Goal: Transaction & Acquisition: Register for event/course

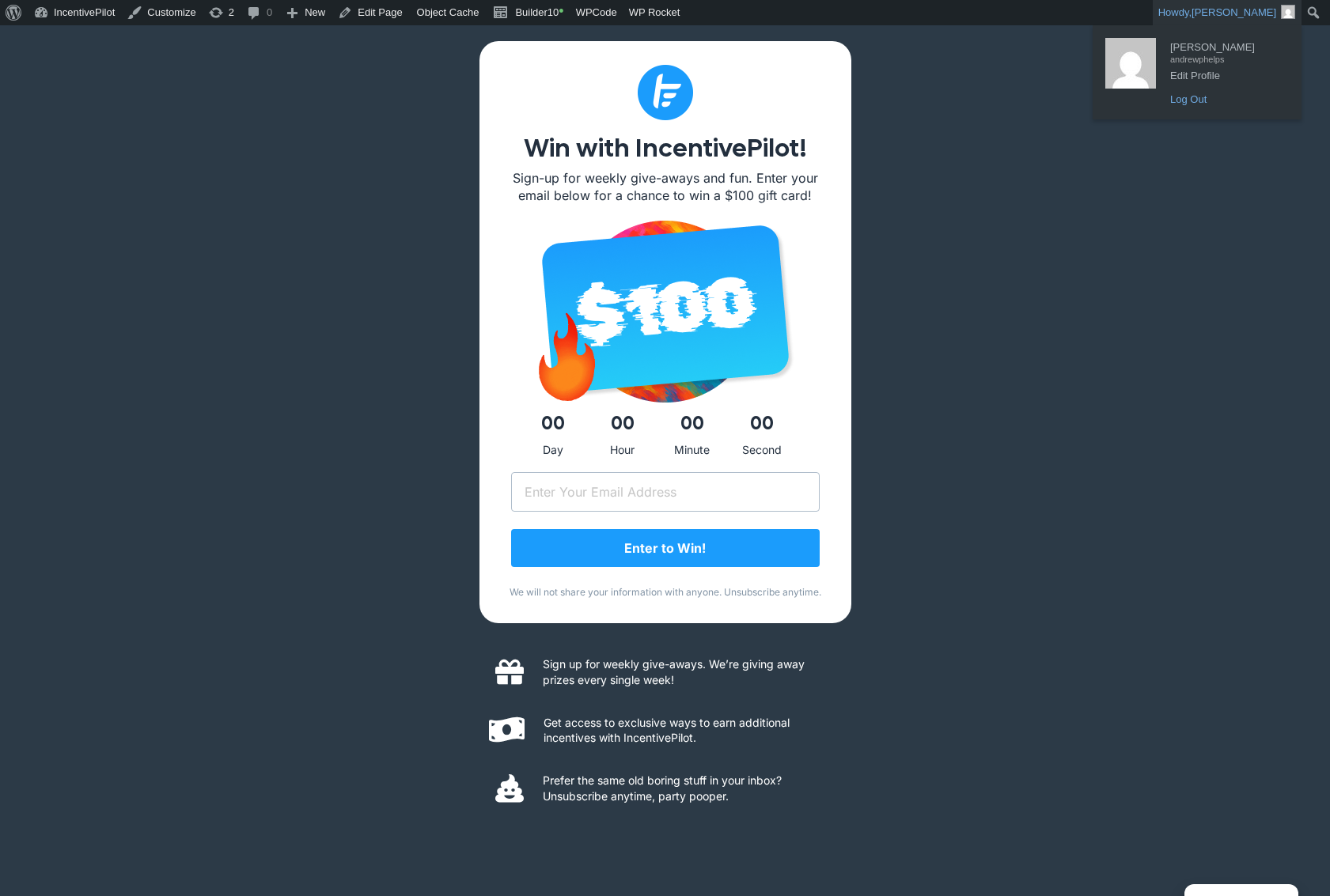
click at [1191, 105] on link "Log Out" at bounding box center [1225, 99] width 127 height 20
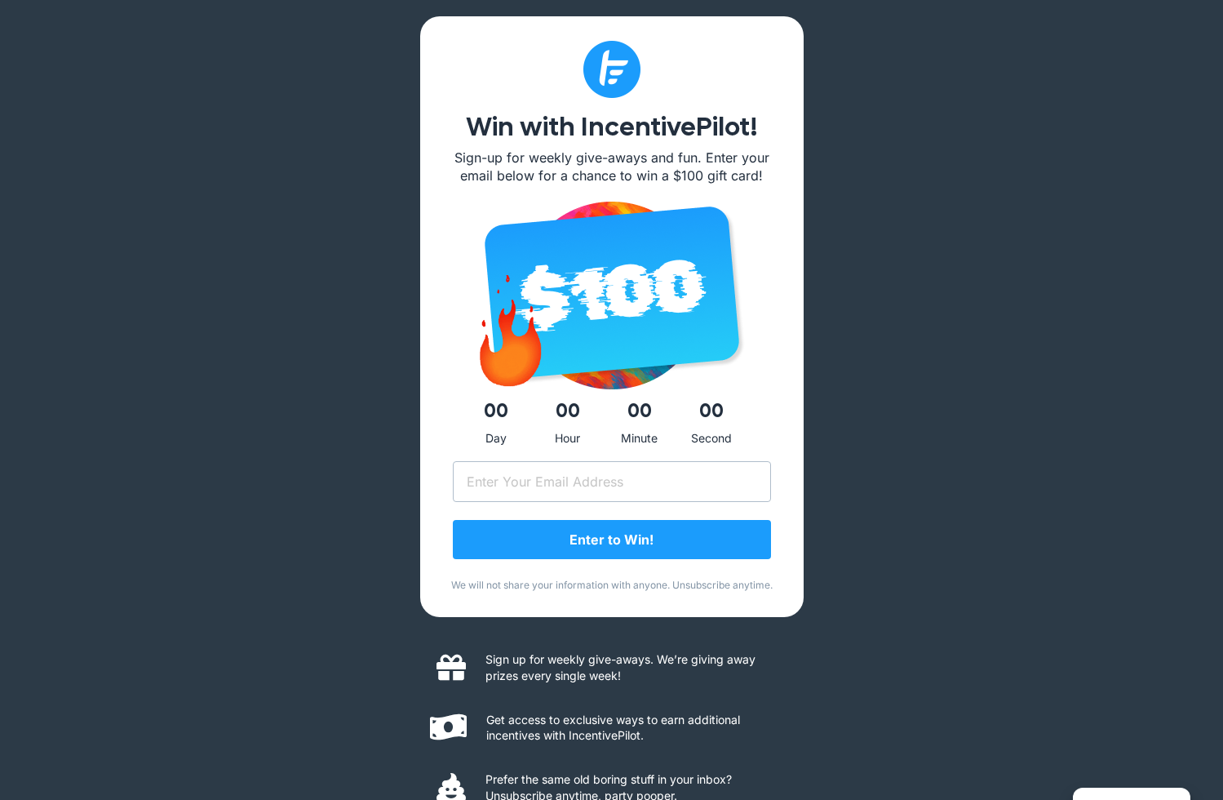
click at [264, 48] on div "Win with IncentivePilot! Sign-up for weekly give-aways and fun. Enter your emai…" at bounding box center [611, 419] width 1223 height 838
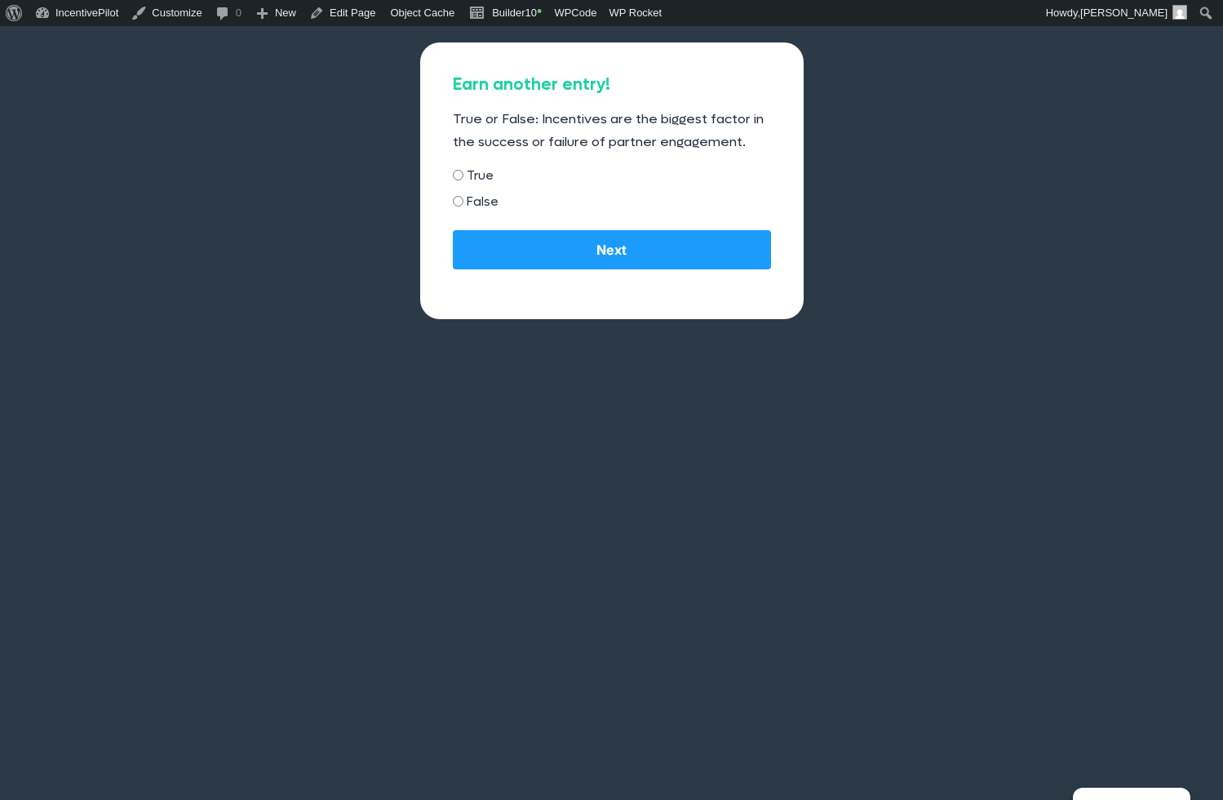
drag, startPoint x: 387, startPoint y: 307, endPoint x: 377, endPoint y: 302, distance: 10.9
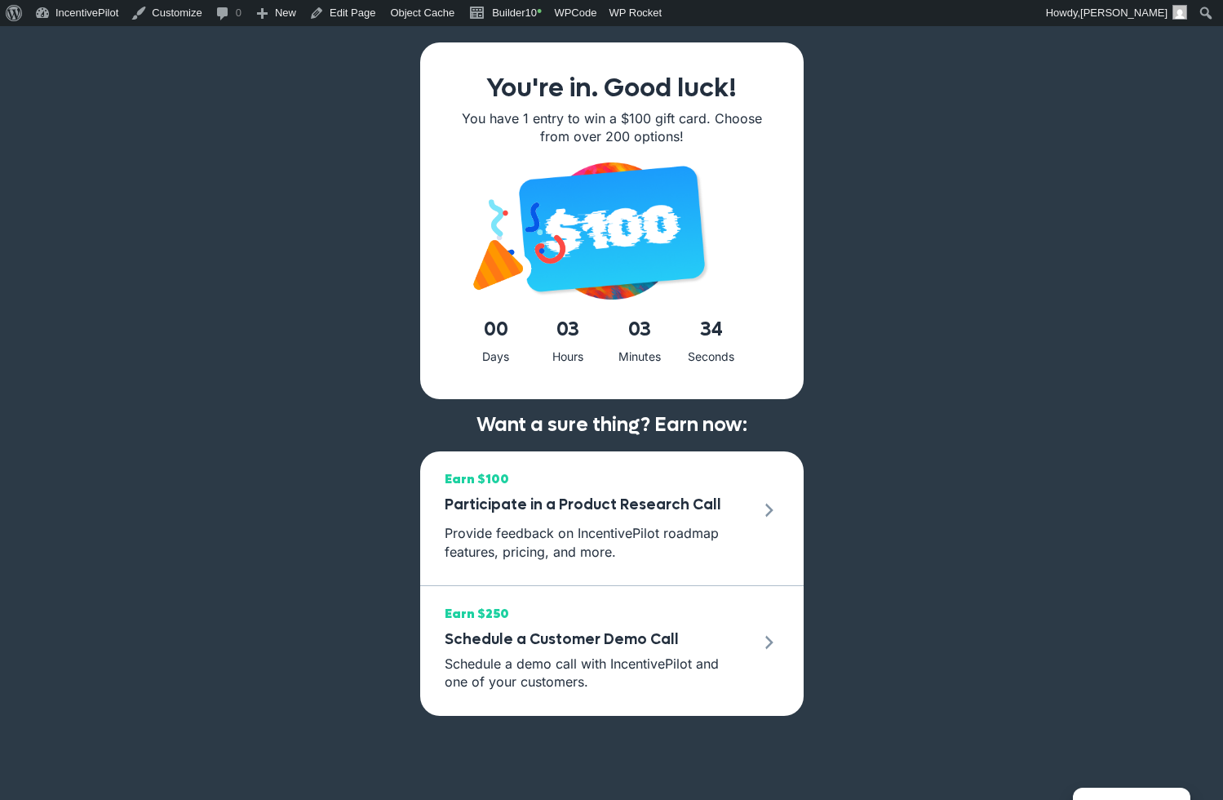
click at [169, 88] on div "You're in. Good luck! You have 1 entry to win a $100 gift card. Choose from ove…" at bounding box center [611, 426] width 1223 height 800
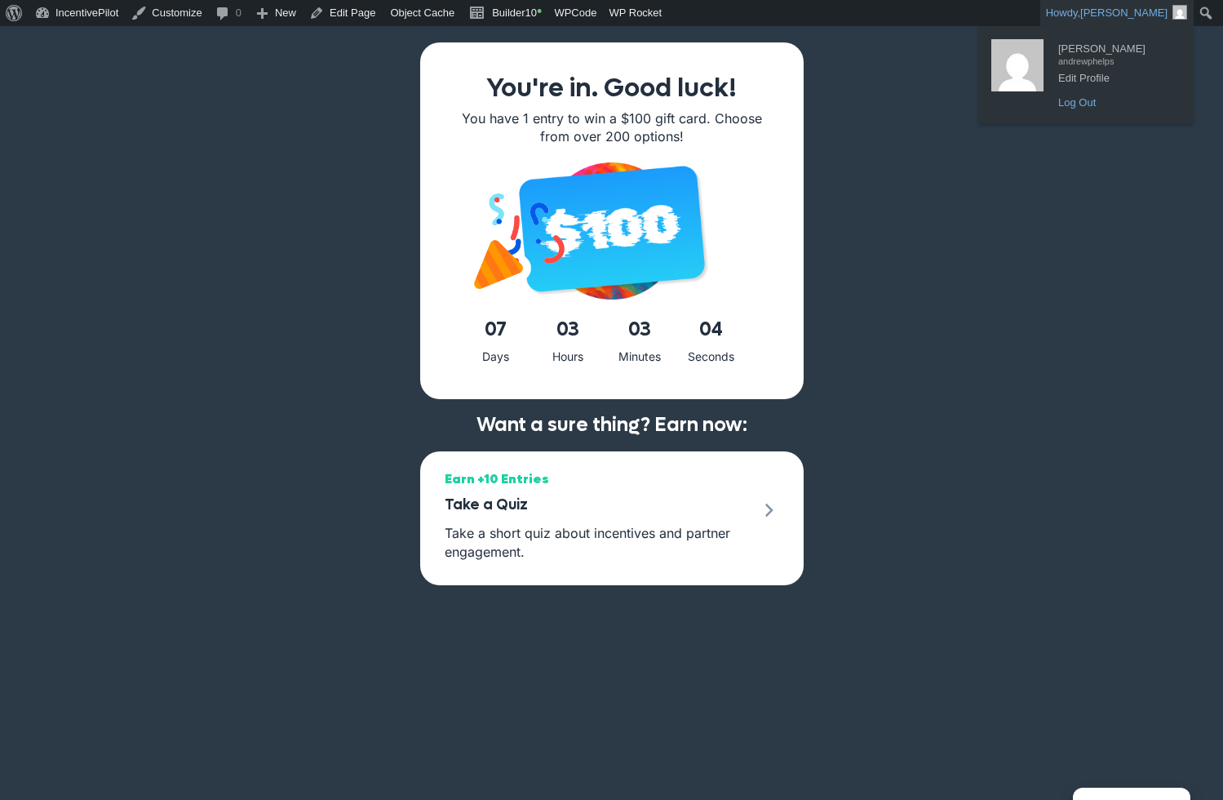
click at [1114, 110] on link "Log Out" at bounding box center [1115, 102] width 131 height 21
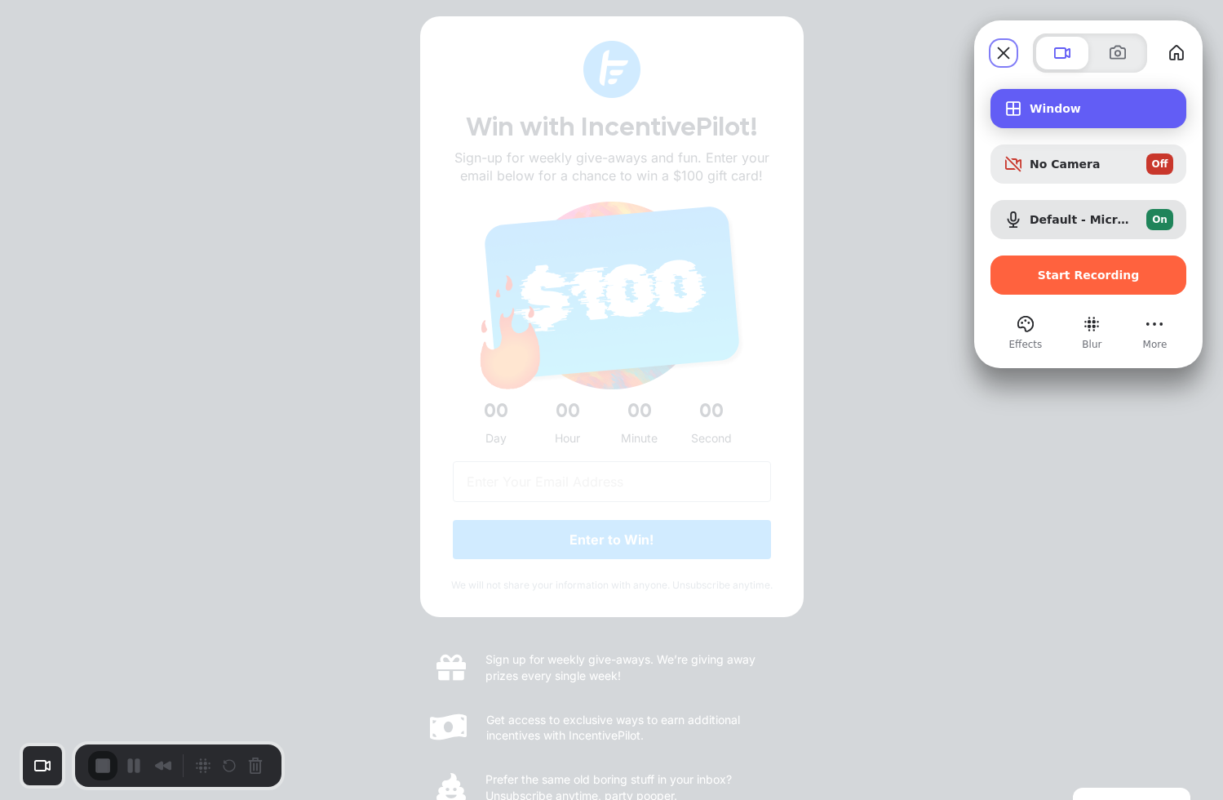
click at [1048, 125] on div "Window" at bounding box center [1088, 108] width 196 height 39
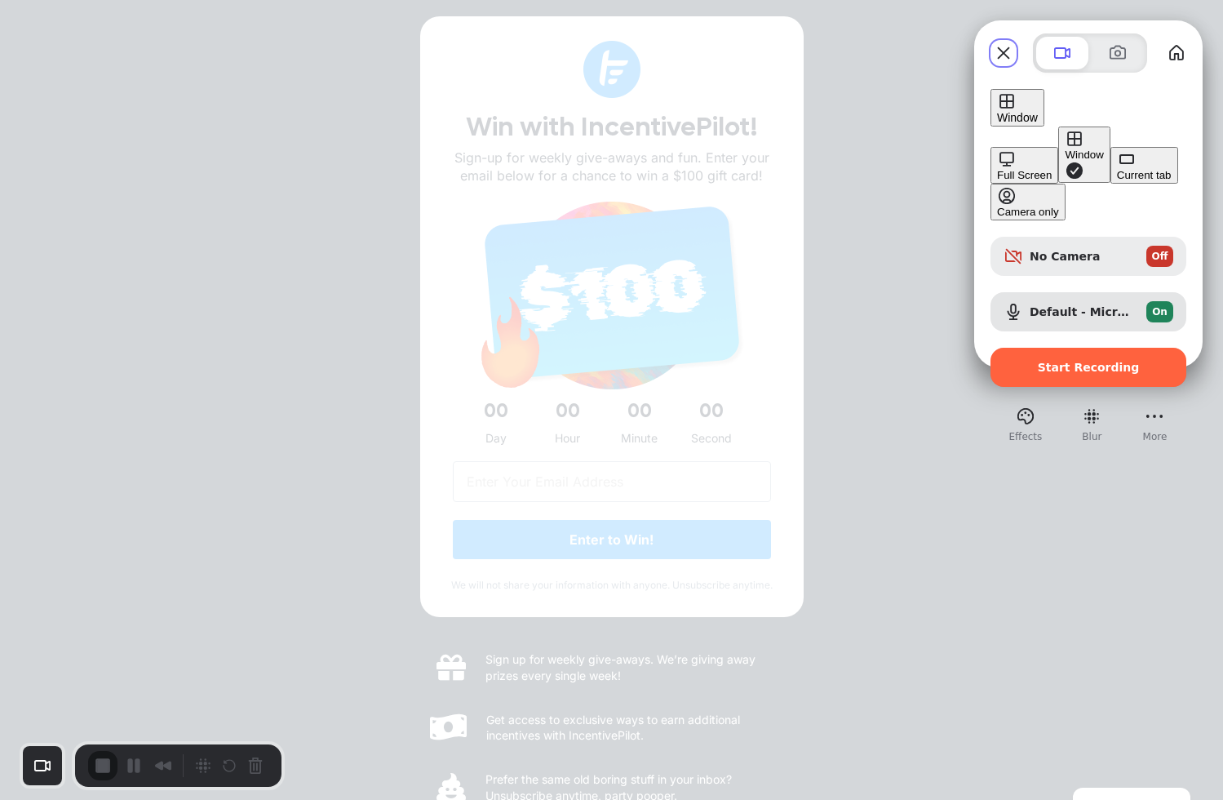
click at [1065, 148] on div "Window" at bounding box center [1084, 154] width 38 height 12
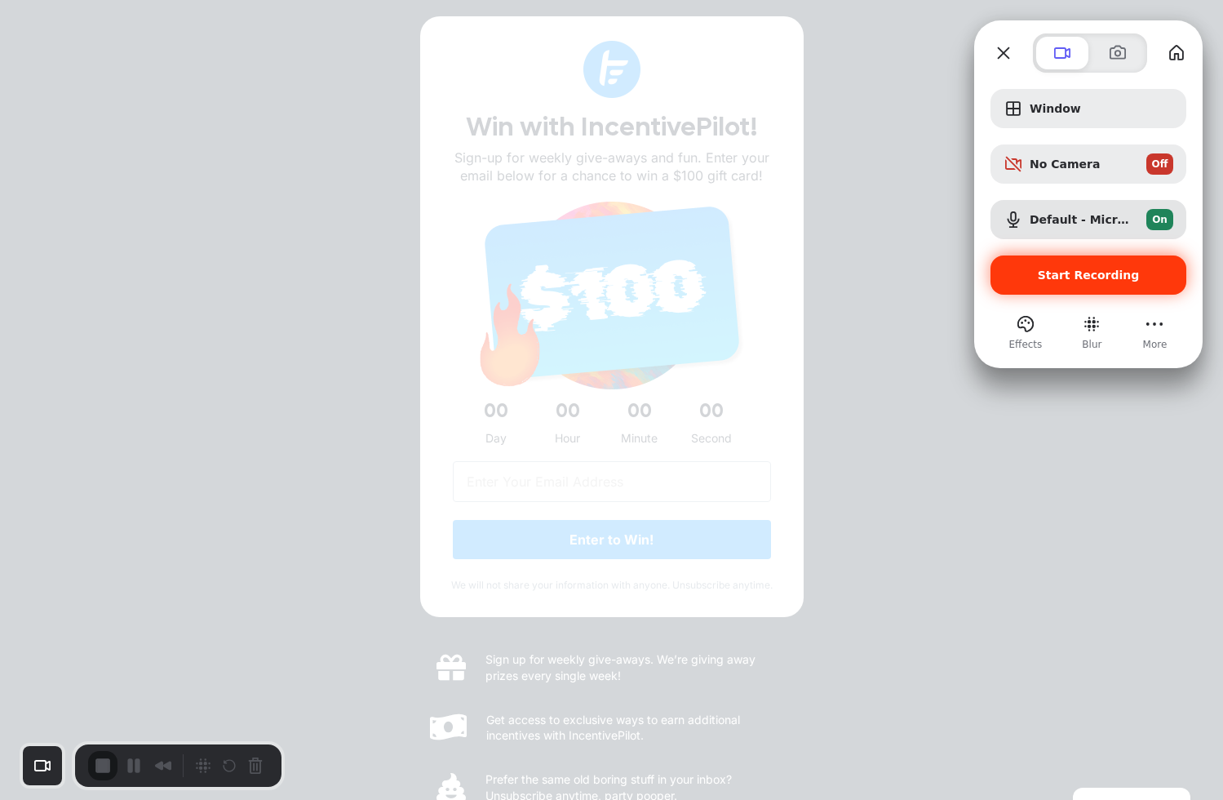
click at [1114, 277] on span "Start Recording" at bounding box center [1089, 274] width 102 height 13
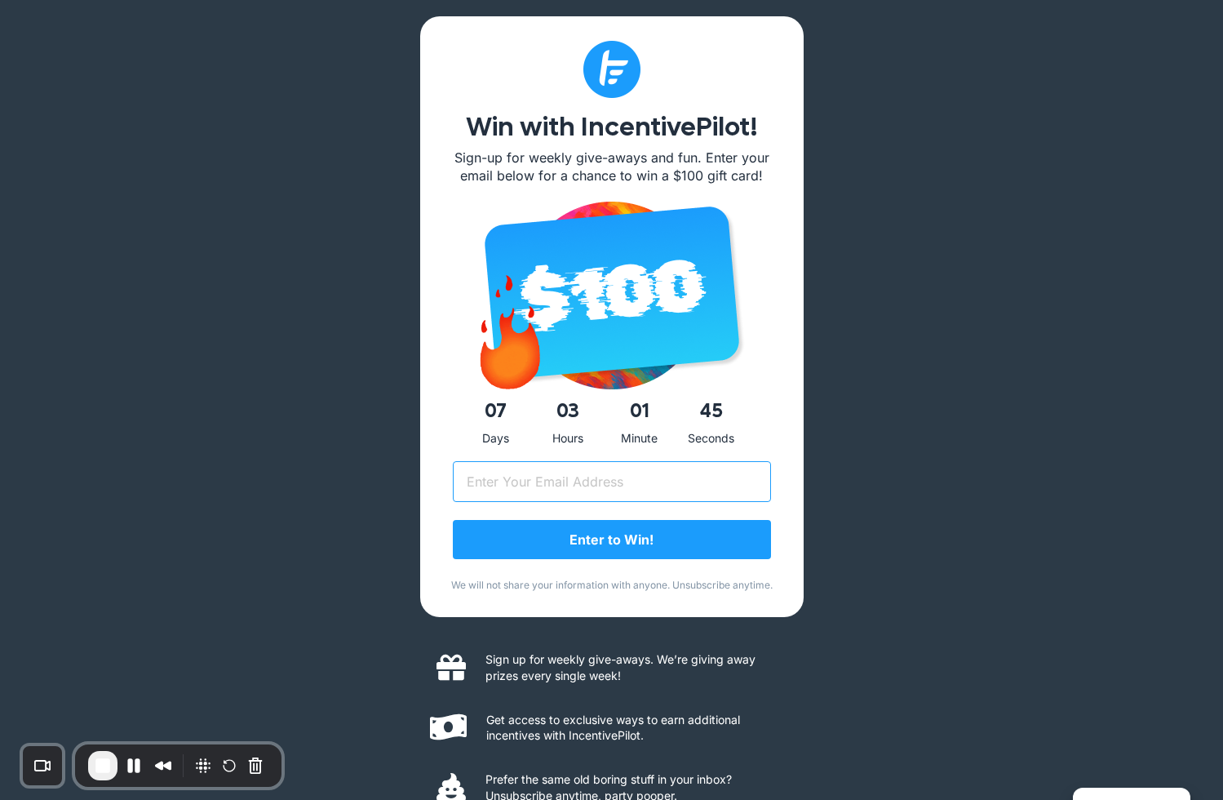
click at [719, 484] on input "Email (Required)" at bounding box center [612, 481] width 318 height 41
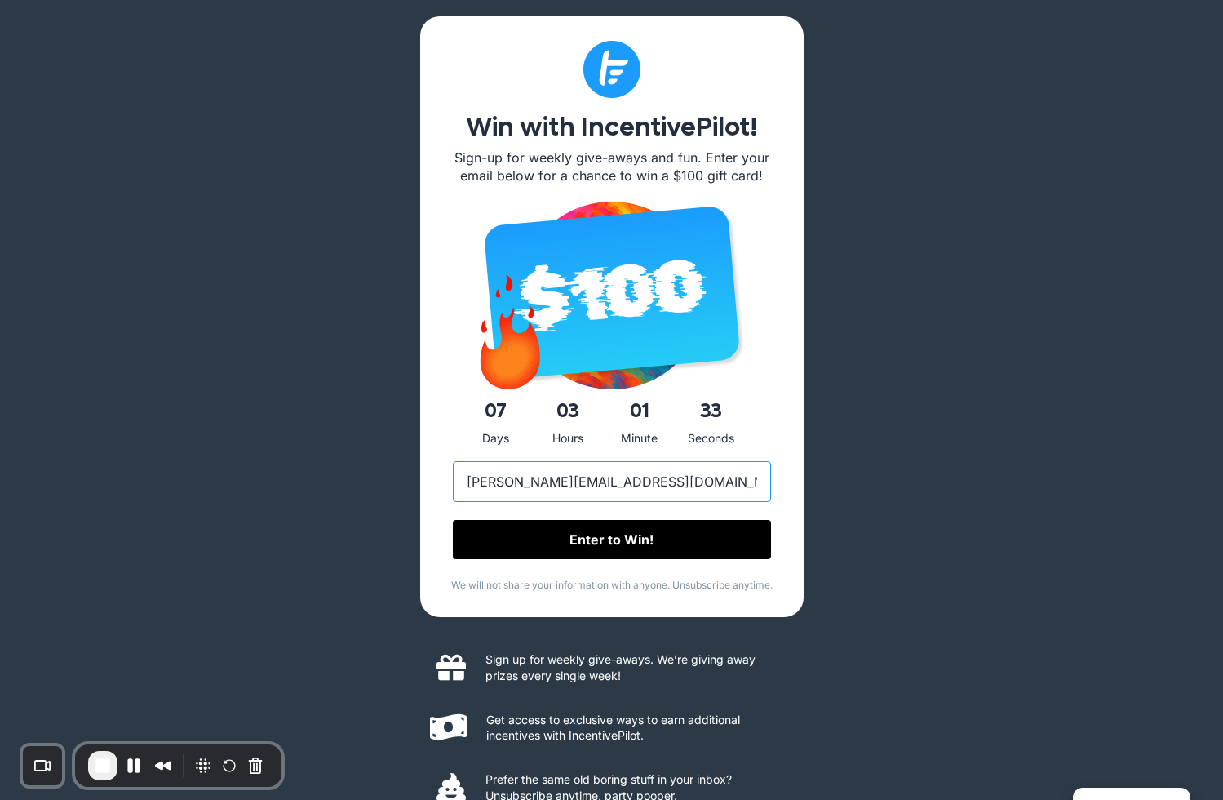
type input "andrew+test99@incentivepilot.com"
click at [651, 547] on input "Enter to Win!" at bounding box center [612, 539] width 318 height 39
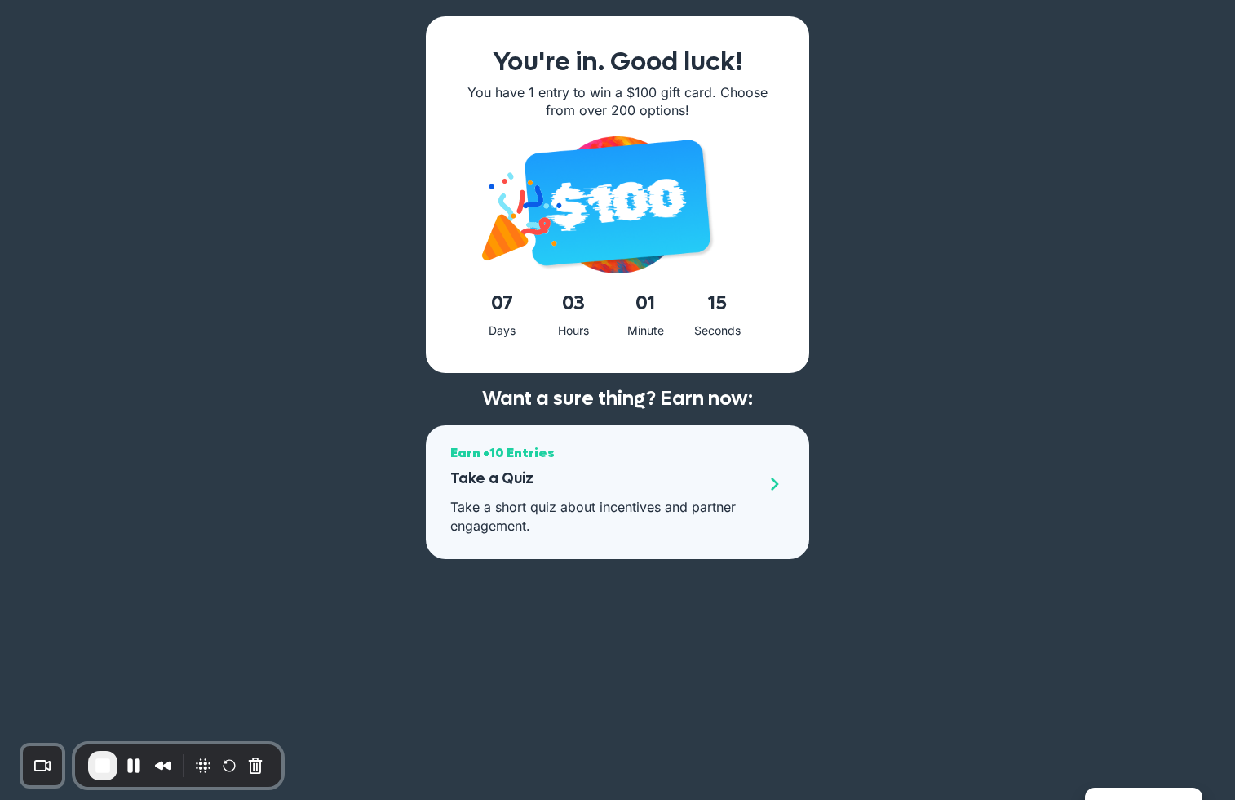
click at [699, 498] on p "Take a short quiz about incentives and partner engagement." at bounding box center [603, 516] width 307 height 37
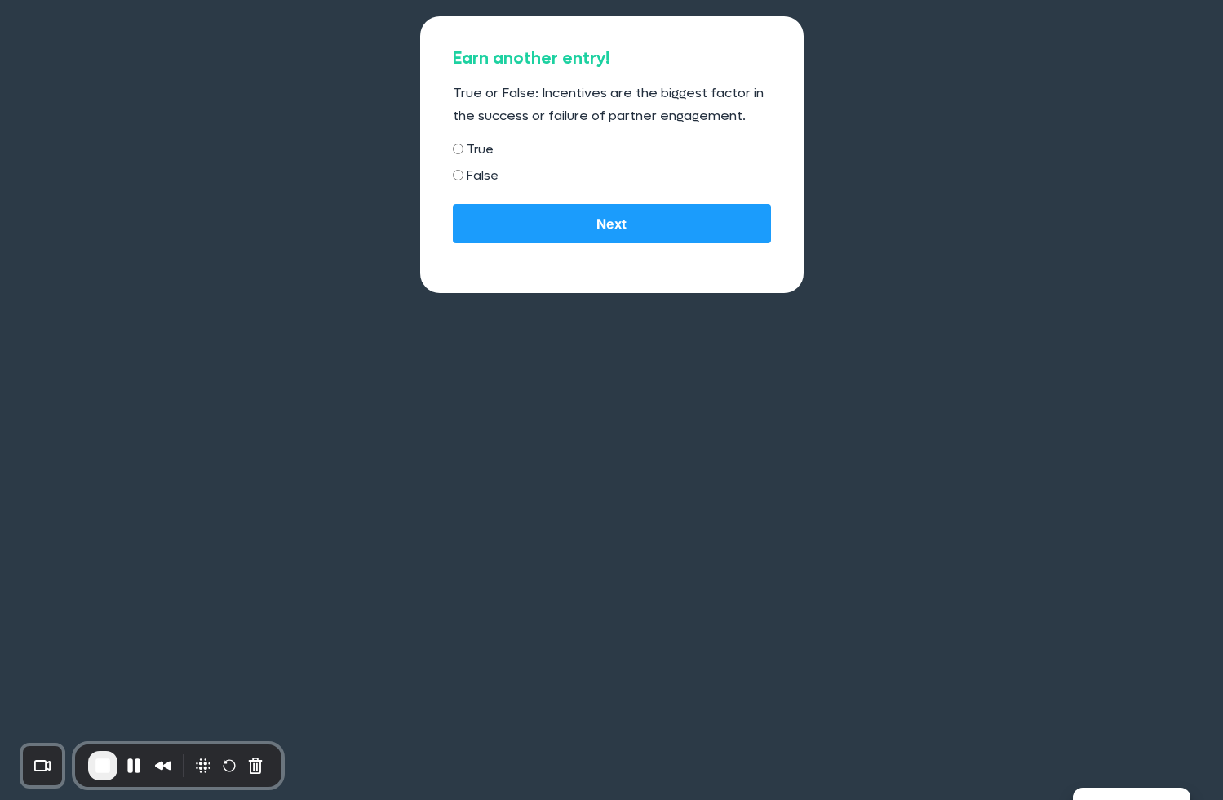
click at [481, 155] on label "True" at bounding box center [480, 149] width 27 height 21
click at [463, 154] on input "True" at bounding box center [458, 149] width 11 height 11
radio input "true"
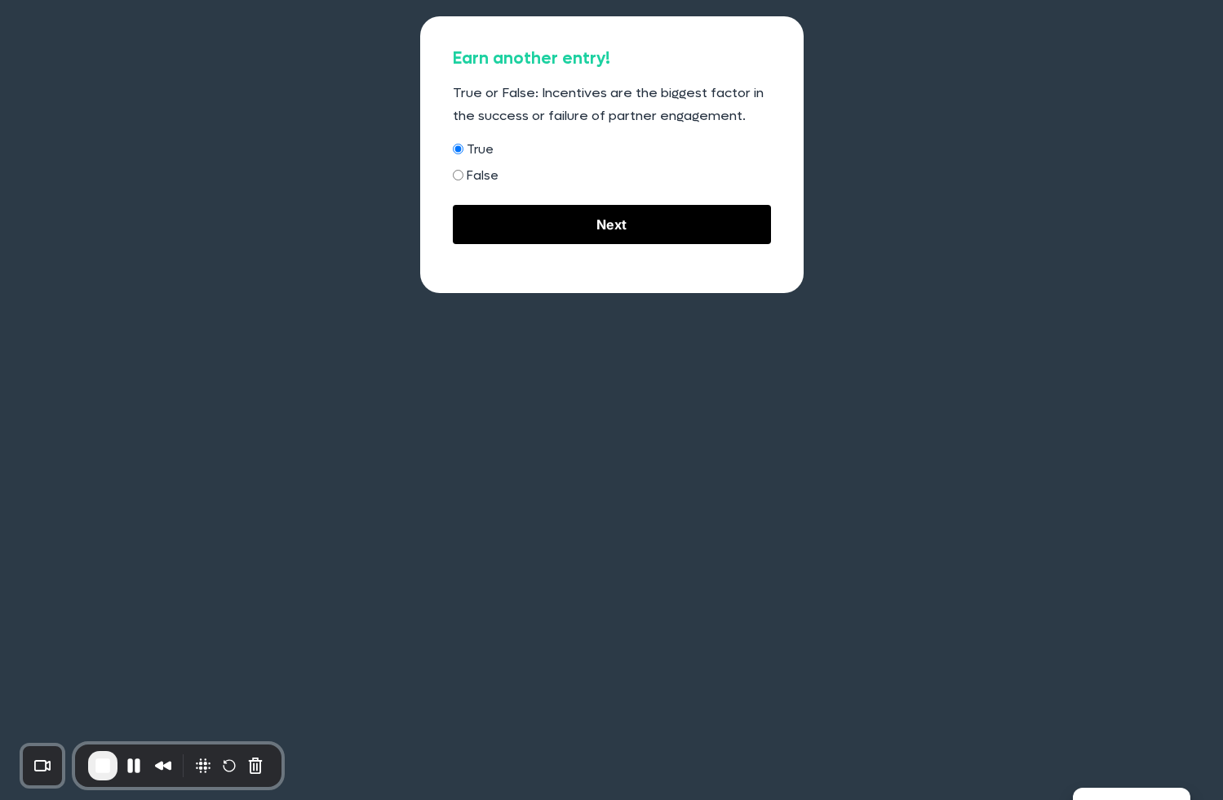
click at [567, 217] on input "Next" at bounding box center [612, 224] width 318 height 39
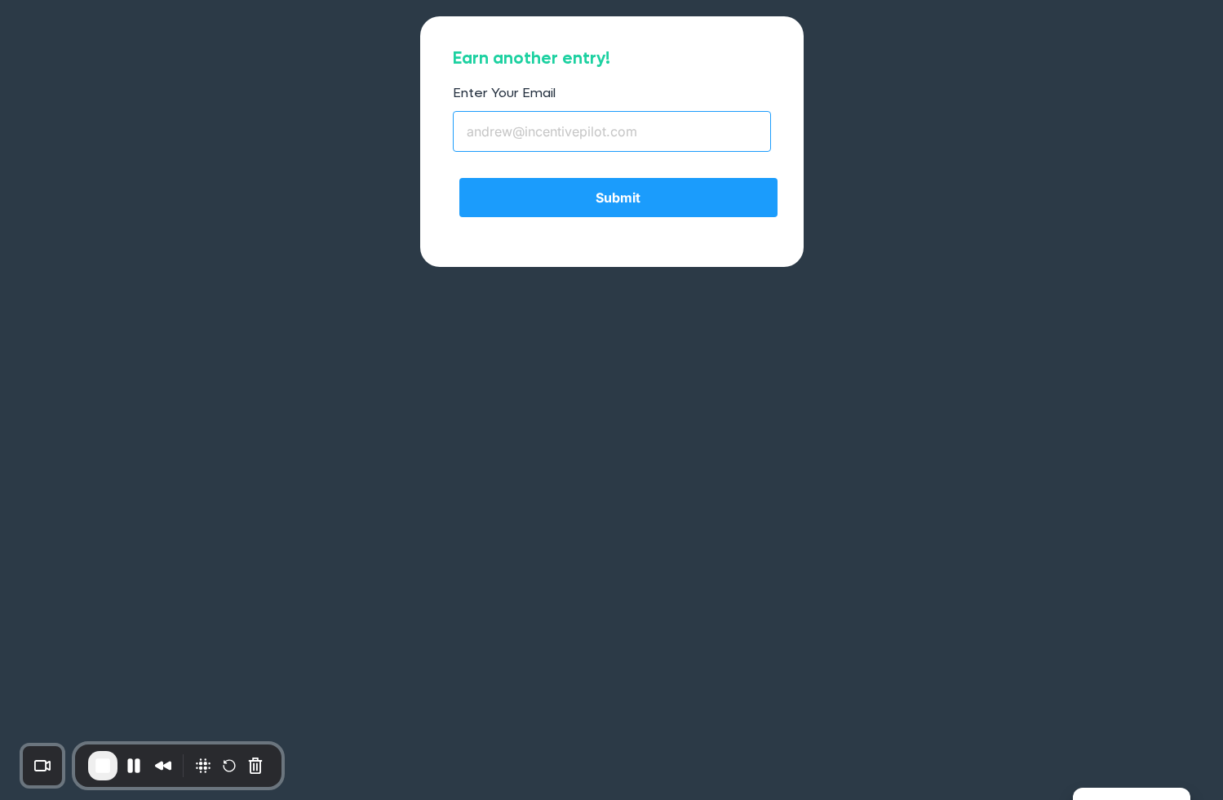
click at [649, 140] on input "Enter Your Email" at bounding box center [612, 131] width 318 height 41
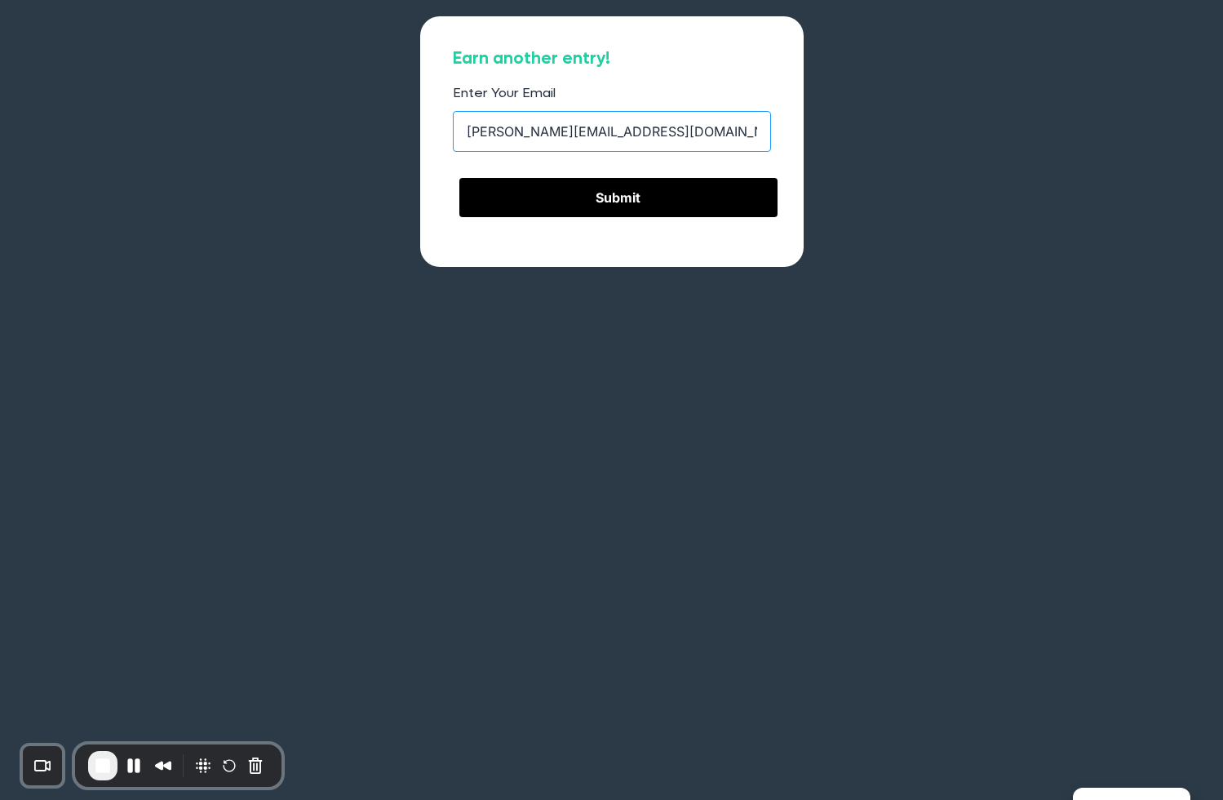
type input "andrew+test99@incentivepilot.com"
click at [622, 190] on input "Submit" at bounding box center [618, 198] width 318 height 39
